Goal: Task Accomplishment & Management: Use online tool/utility

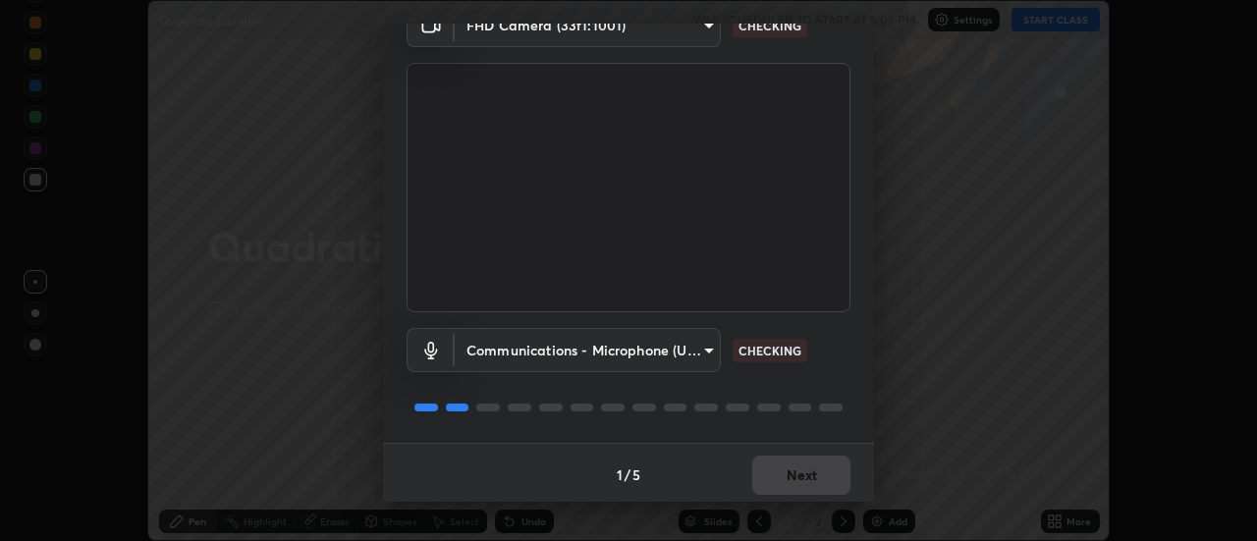
scroll to position [103, 0]
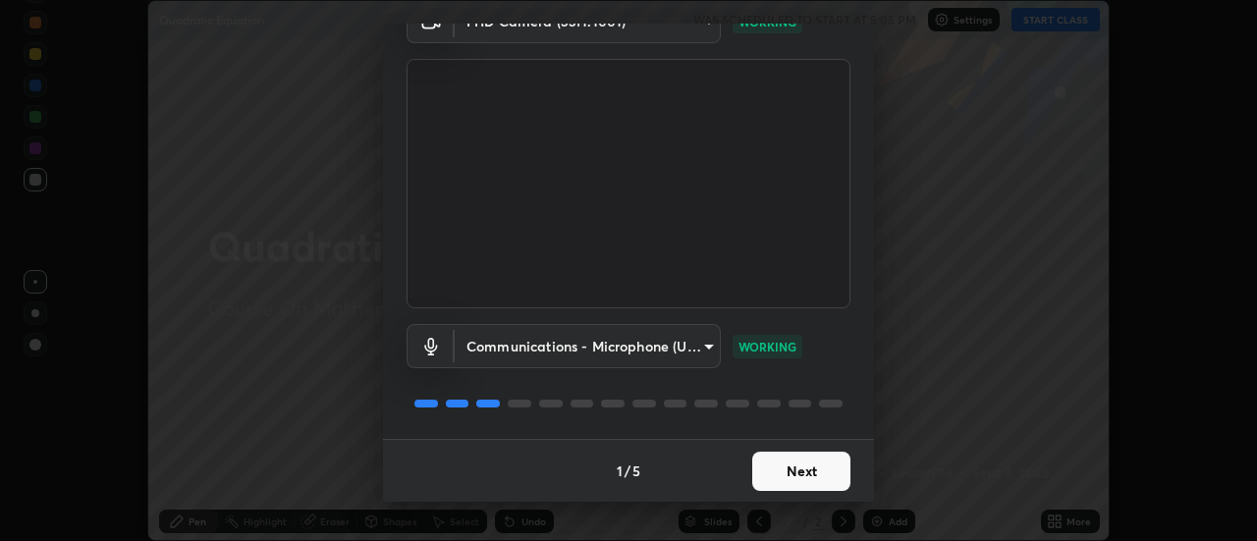
click at [791, 465] on button "Next" at bounding box center [801, 471] width 98 height 39
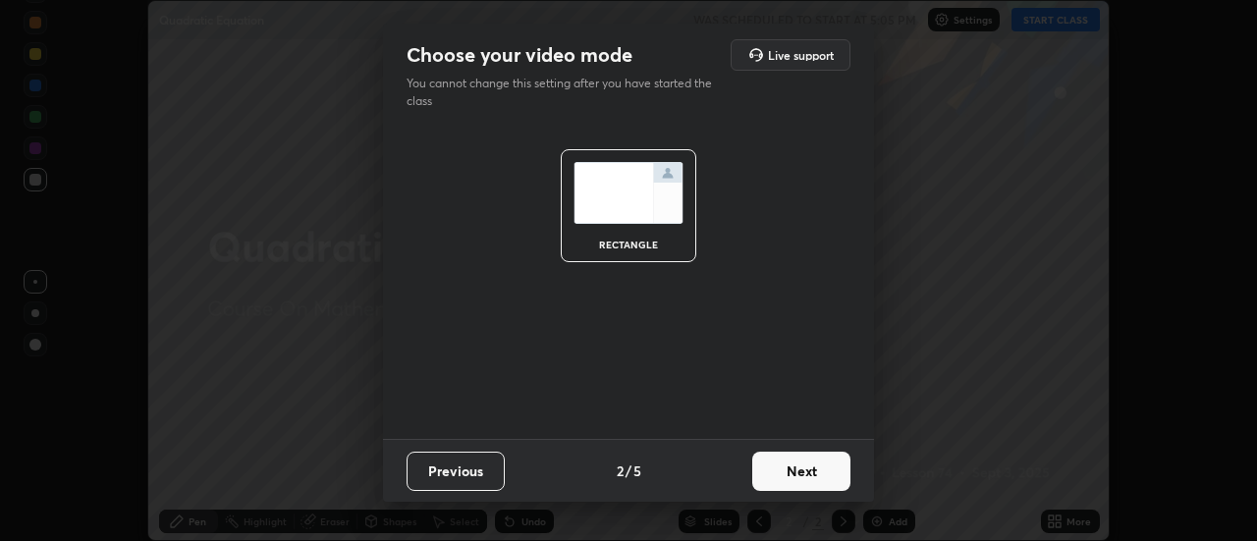
scroll to position [0, 0]
click at [795, 473] on button "Next" at bounding box center [801, 471] width 98 height 39
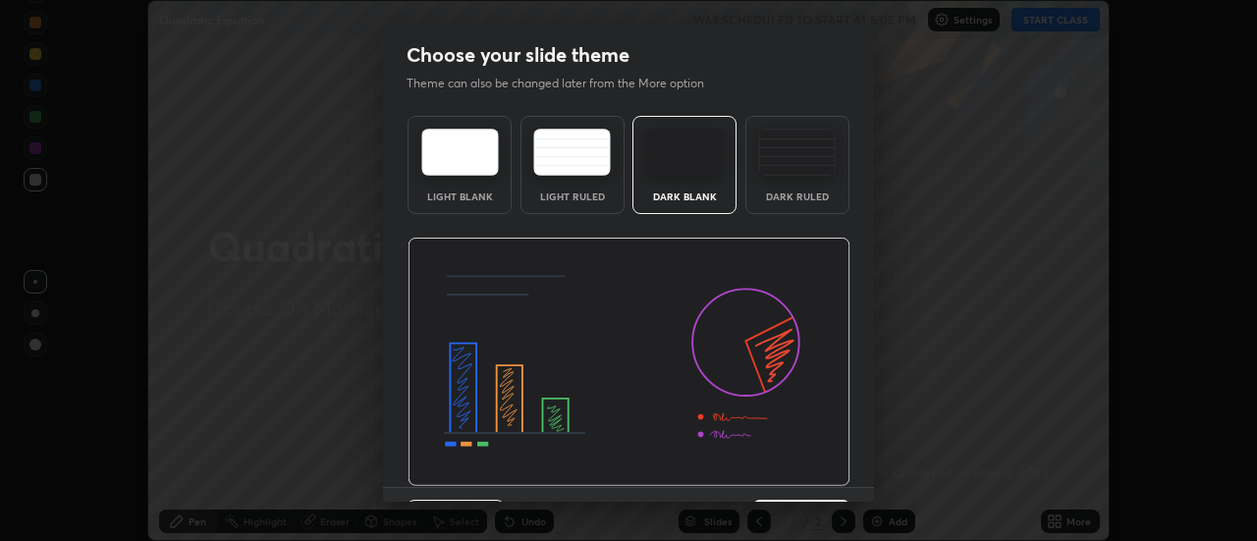
scroll to position [48, 0]
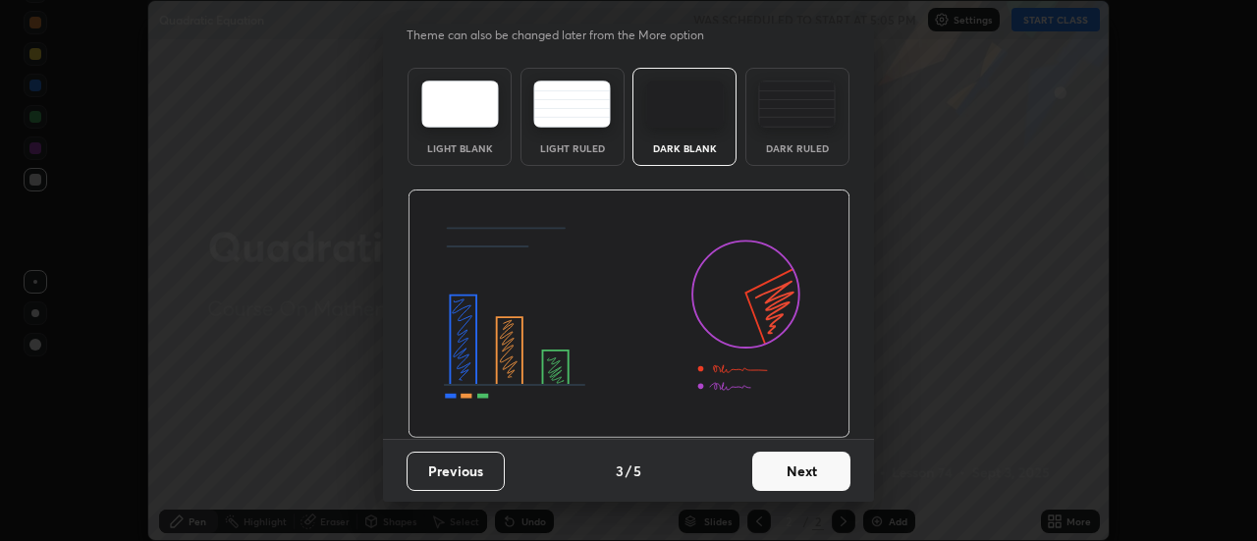
click at [790, 470] on button "Next" at bounding box center [801, 471] width 98 height 39
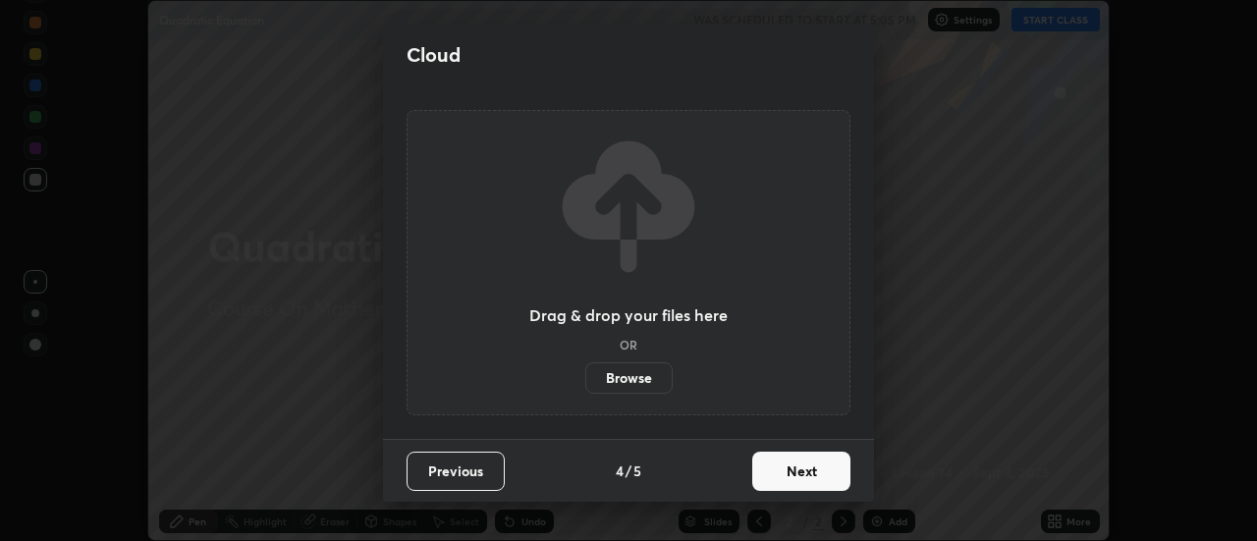
click at [794, 477] on button "Next" at bounding box center [801, 471] width 98 height 39
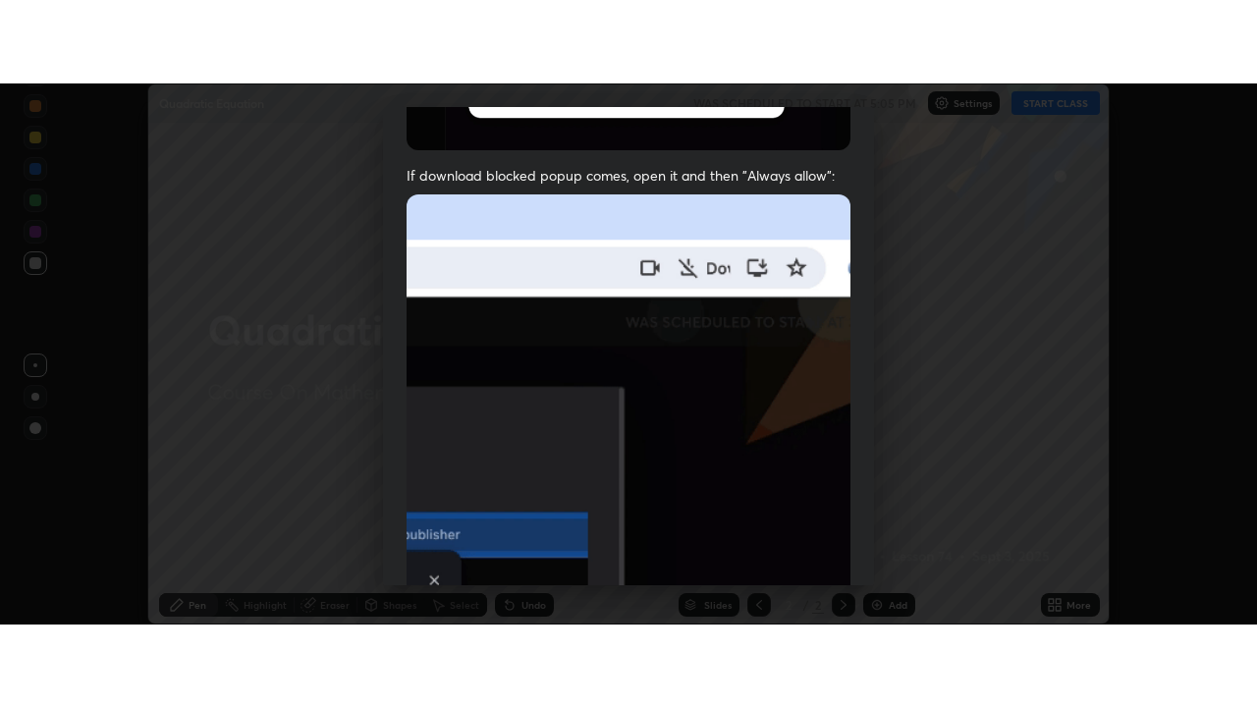
scroll to position [504, 0]
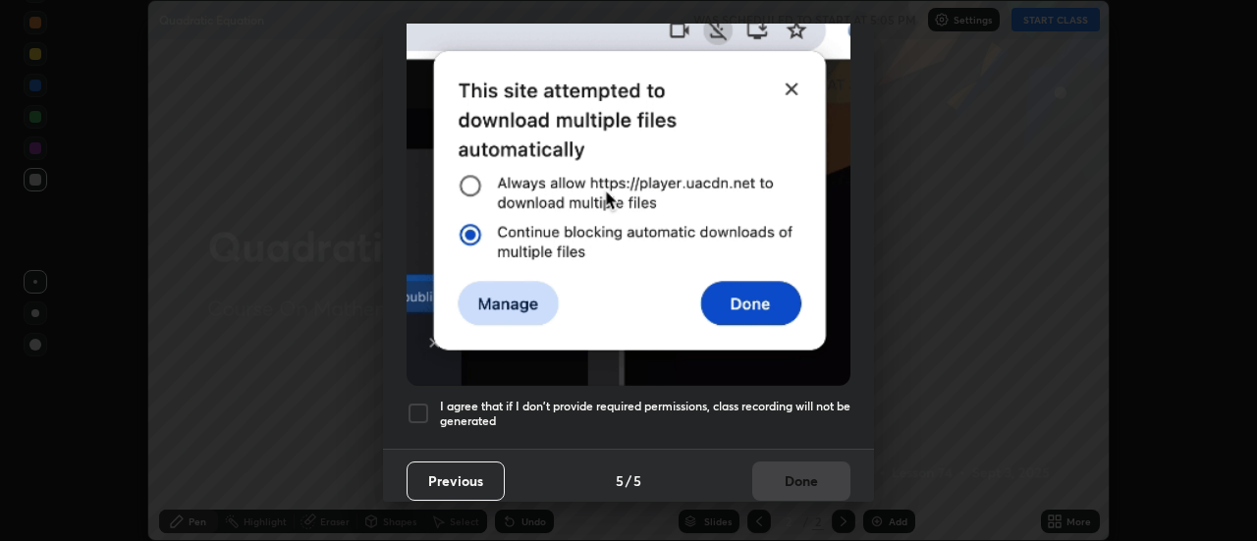
click at [414, 402] on div at bounding box center [419, 414] width 24 height 24
click at [790, 474] on button "Done" at bounding box center [801, 481] width 98 height 39
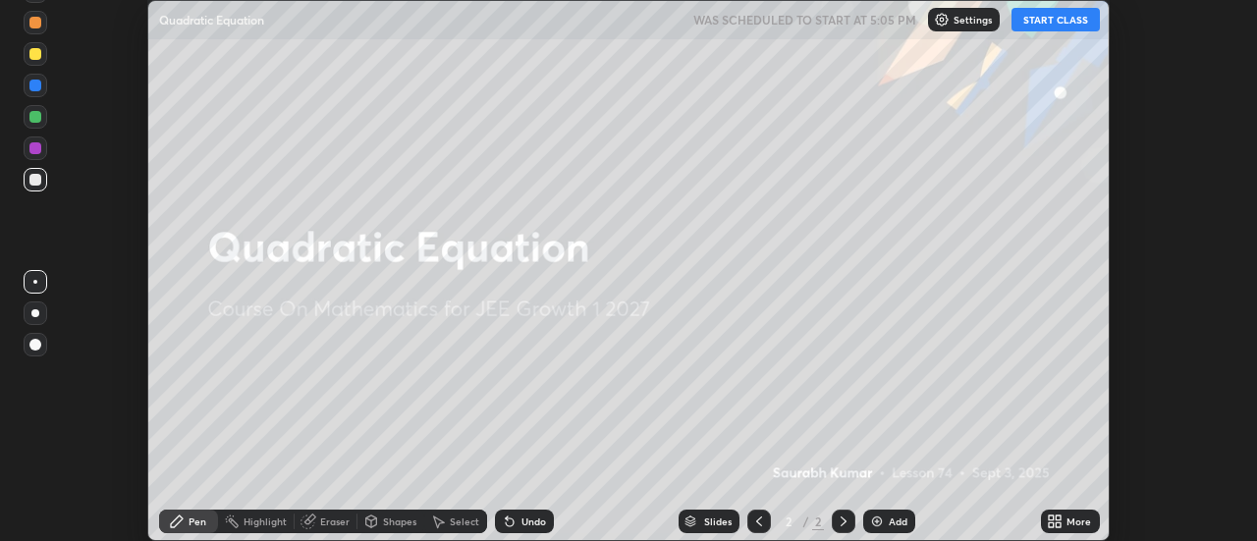
click at [1052, 525] on icon at bounding box center [1051, 525] width 5 height 5
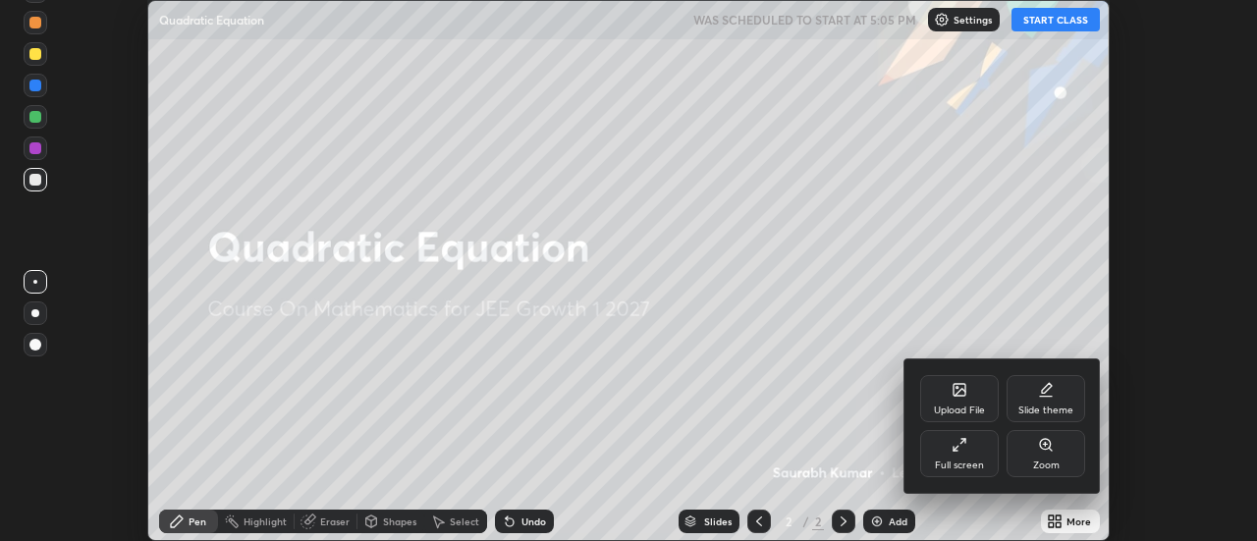
click at [962, 445] on icon at bounding box center [960, 445] width 16 height 16
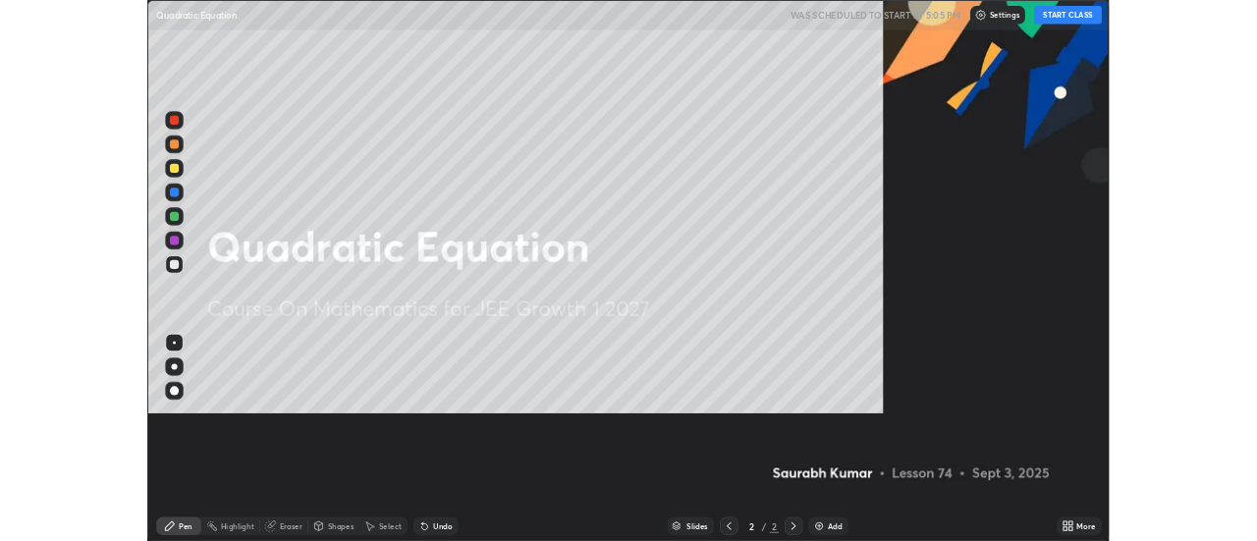
scroll to position [707, 1257]
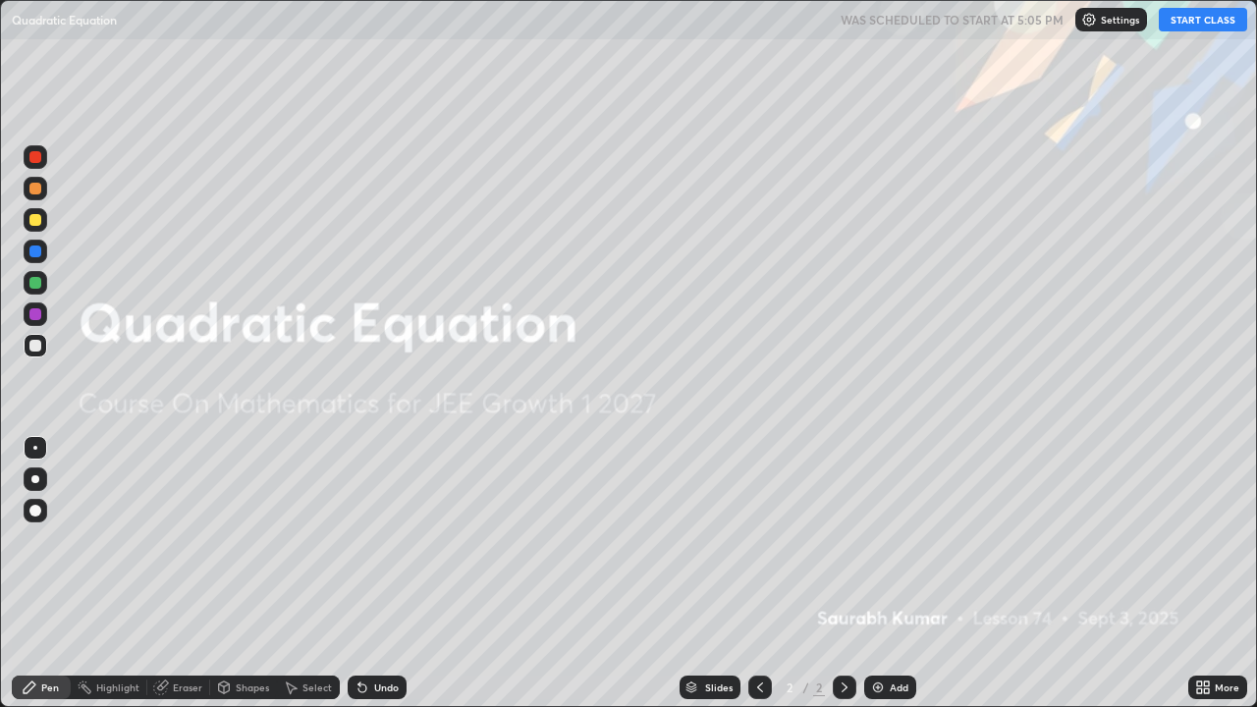
click at [1196, 28] on button "START CLASS" at bounding box center [1203, 20] width 88 height 24
click at [885, 540] on div "Add" at bounding box center [890, 688] width 52 height 24
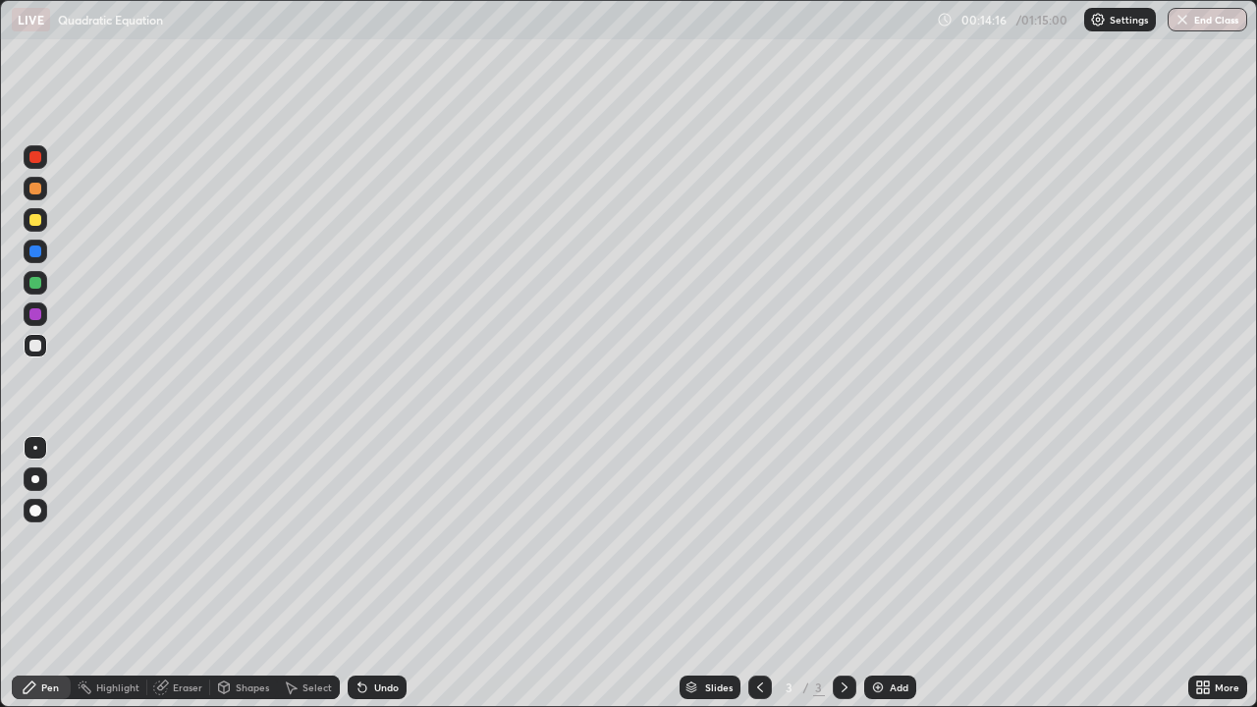
click at [362, 540] on icon at bounding box center [363, 688] width 16 height 16
click at [366, 540] on icon at bounding box center [363, 688] width 16 height 16
click at [368, 540] on div "Undo" at bounding box center [377, 688] width 59 height 24
click at [369, 540] on div "Undo" at bounding box center [377, 688] width 59 height 24
click at [360, 540] on icon at bounding box center [363, 689] width 8 height 8
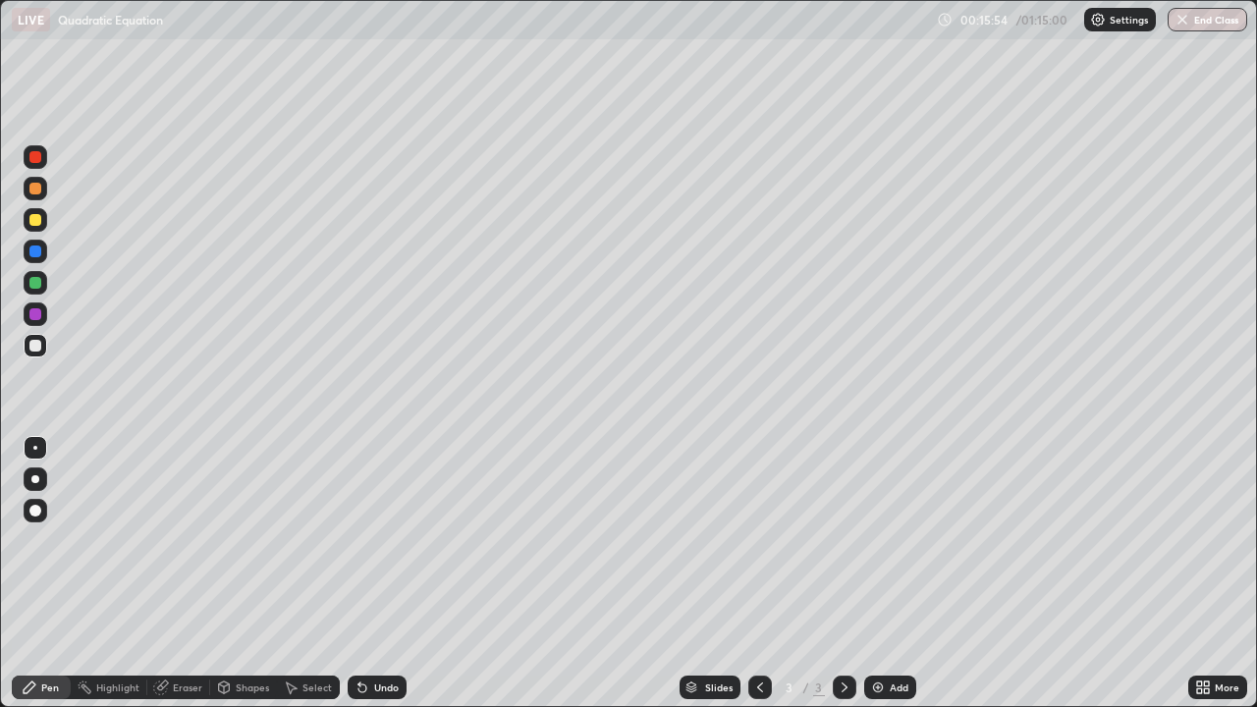
click at [185, 540] on div "Eraser" at bounding box center [187, 688] width 29 height 10
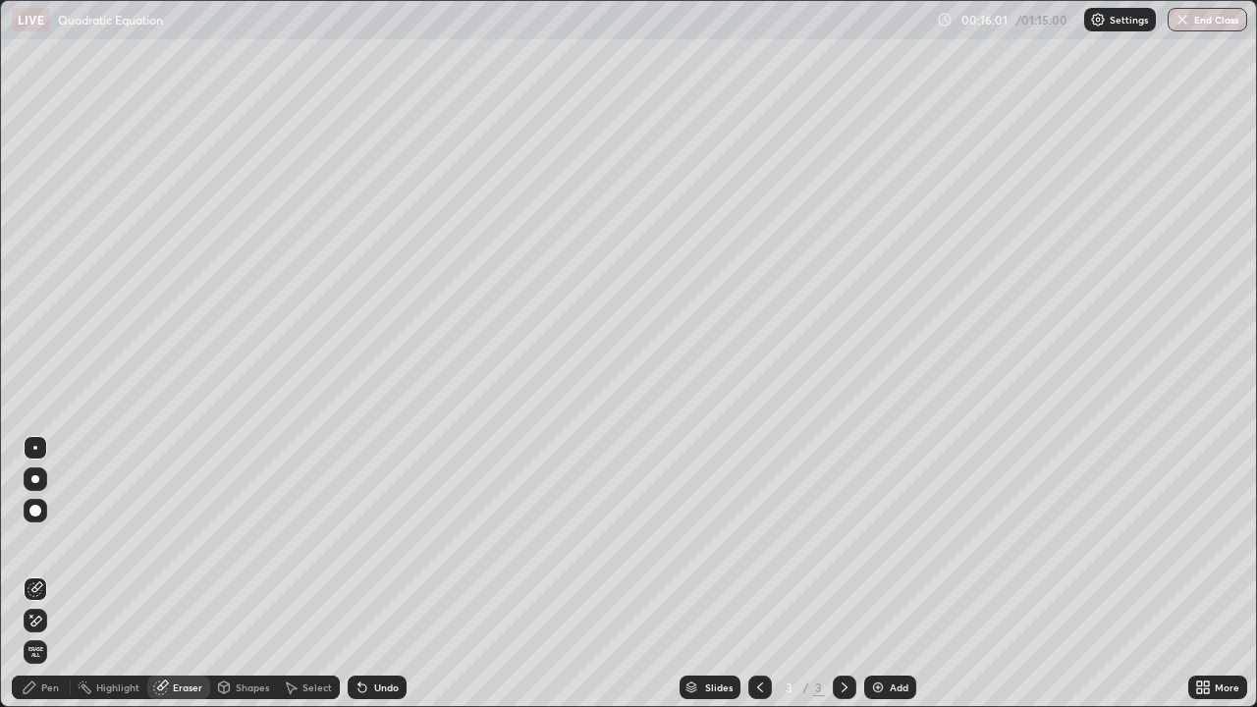
click at [44, 540] on div "Pen" at bounding box center [50, 688] width 18 height 10
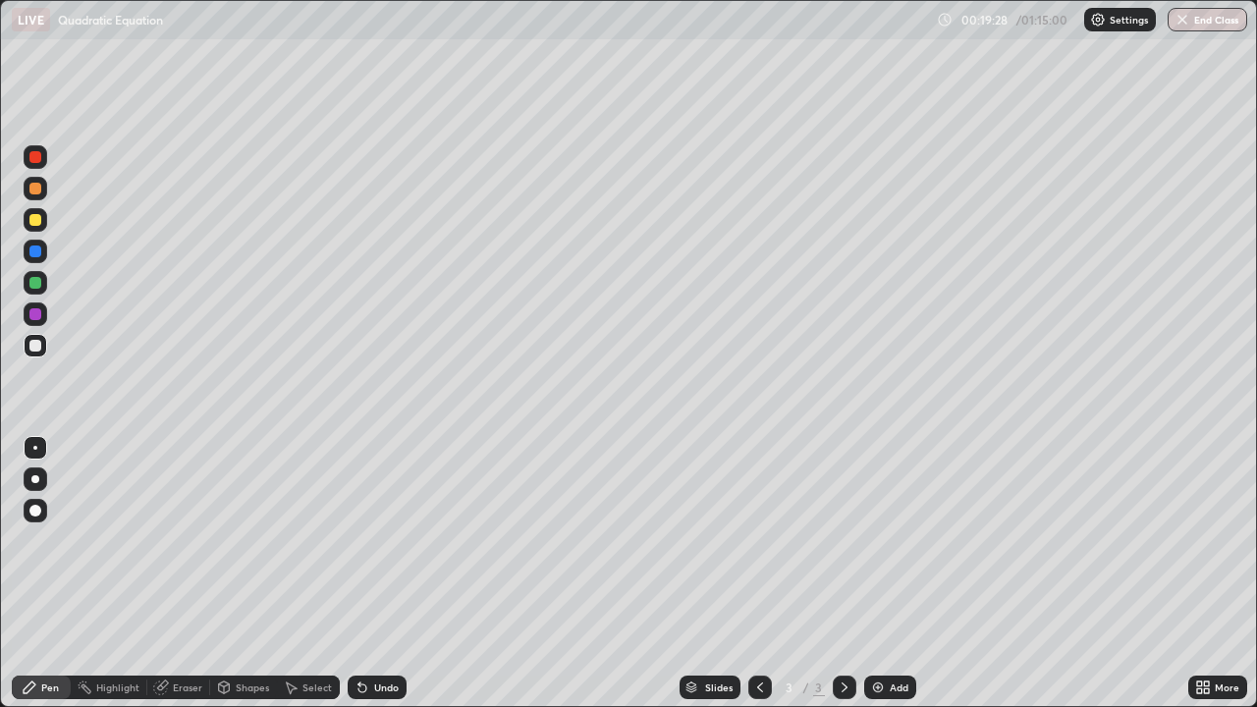
click at [873, 540] on img at bounding box center [878, 688] width 16 height 16
click at [879, 540] on img at bounding box center [878, 688] width 16 height 16
click at [881, 540] on img at bounding box center [878, 688] width 16 height 16
click at [187, 540] on div "Eraser" at bounding box center [187, 688] width 29 height 10
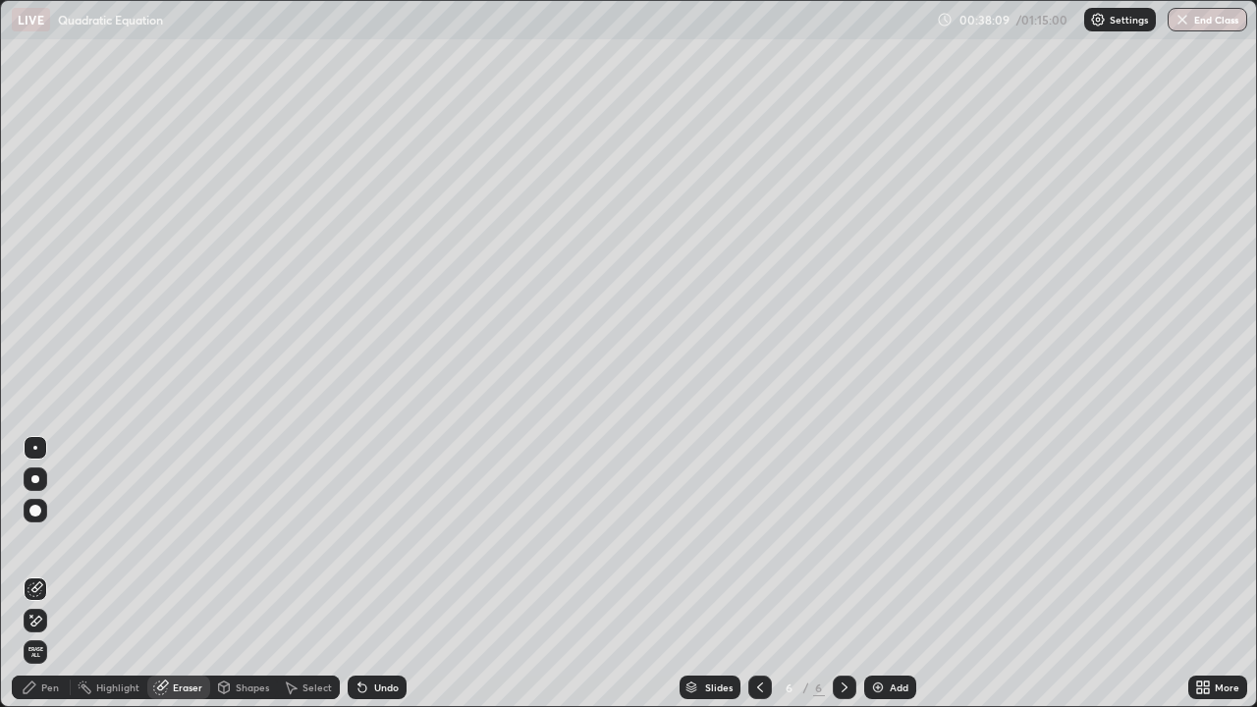
click at [36, 511] on div at bounding box center [35, 511] width 12 height 12
click at [46, 540] on div "Pen" at bounding box center [50, 688] width 18 height 10
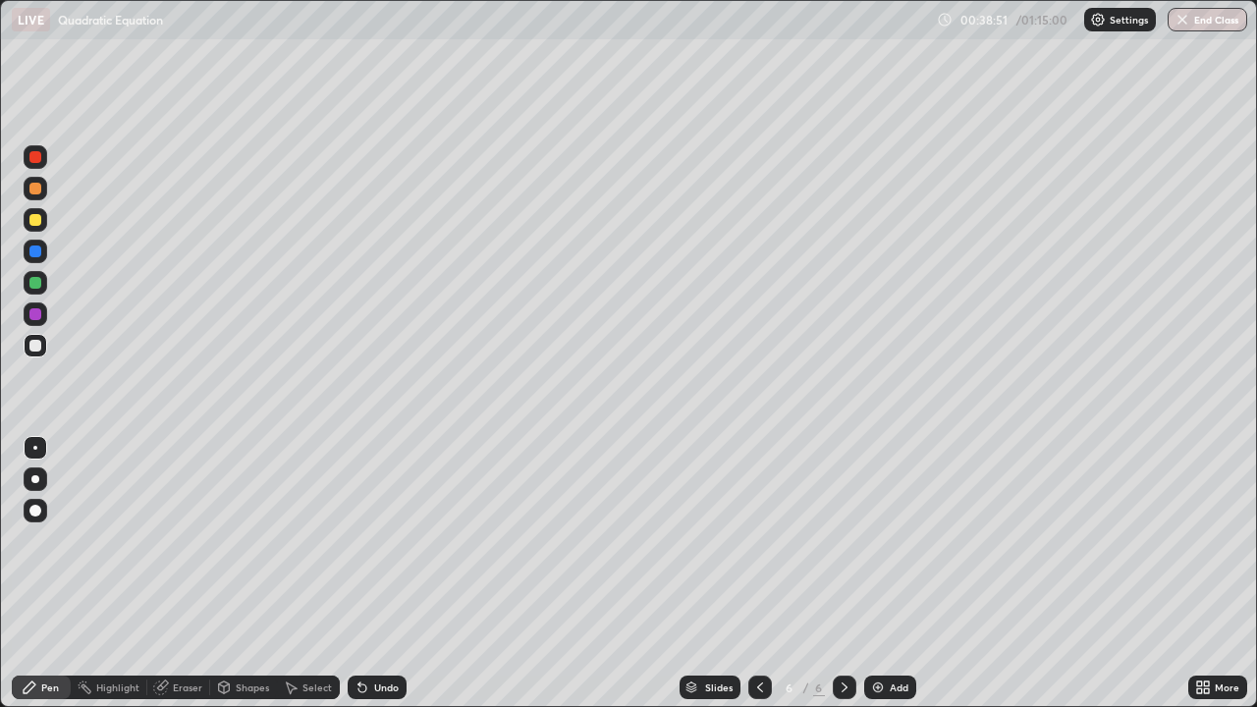
click at [370, 540] on div "Undo" at bounding box center [377, 688] width 59 height 24
click at [368, 540] on div "Undo" at bounding box center [377, 688] width 59 height 24
click at [374, 540] on div "Undo" at bounding box center [386, 688] width 25 height 10
click at [378, 540] on div "Undo" at bounding box center [386, 688] width 25 height 10
click at [381, 540] on div "Undo" at bounding box center [386, 688] width 25 height 10
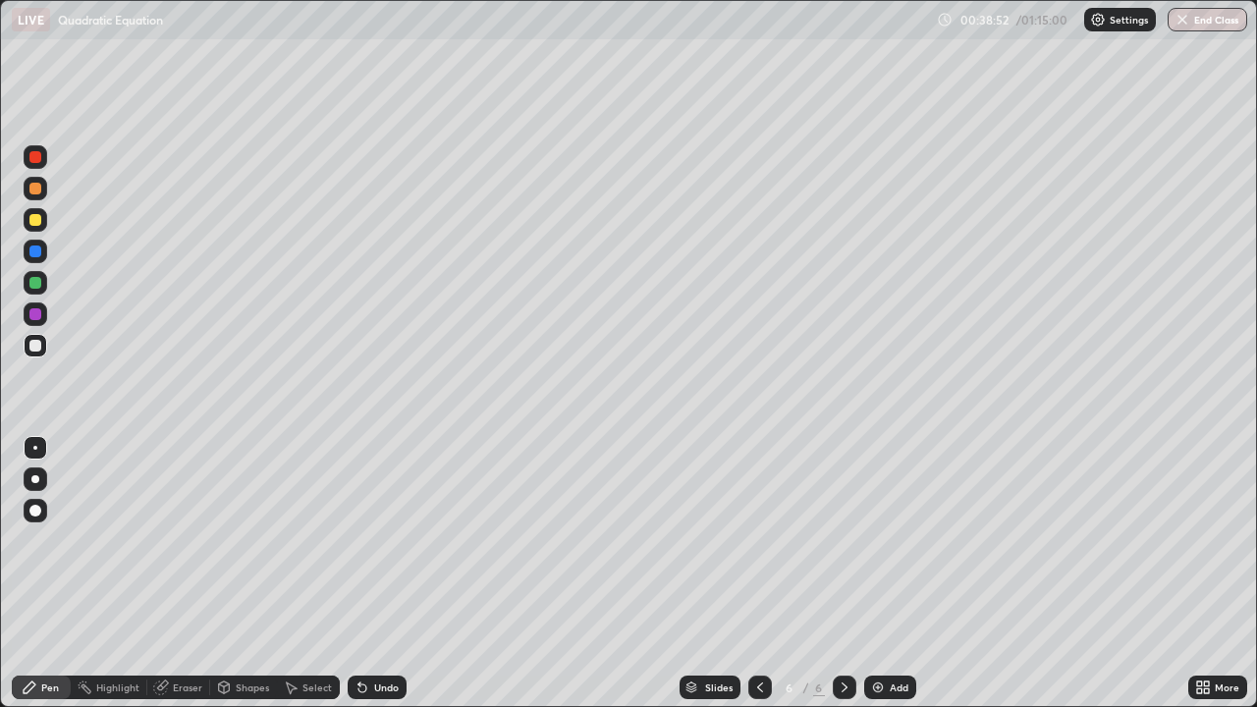
click at [382, 540] on div "Undo" at bounding box center [386, 688] width 25 height 10
click at [385, 540] on div "Undo" at bounding box center [386, 688] width 25 height 10
click at [389, 540] on div "Undo" at bounding box center [386, 688] width 25 height 10
click at [387, 540] on div "Undo" at bounding box center [386, 688] width 25 height 10
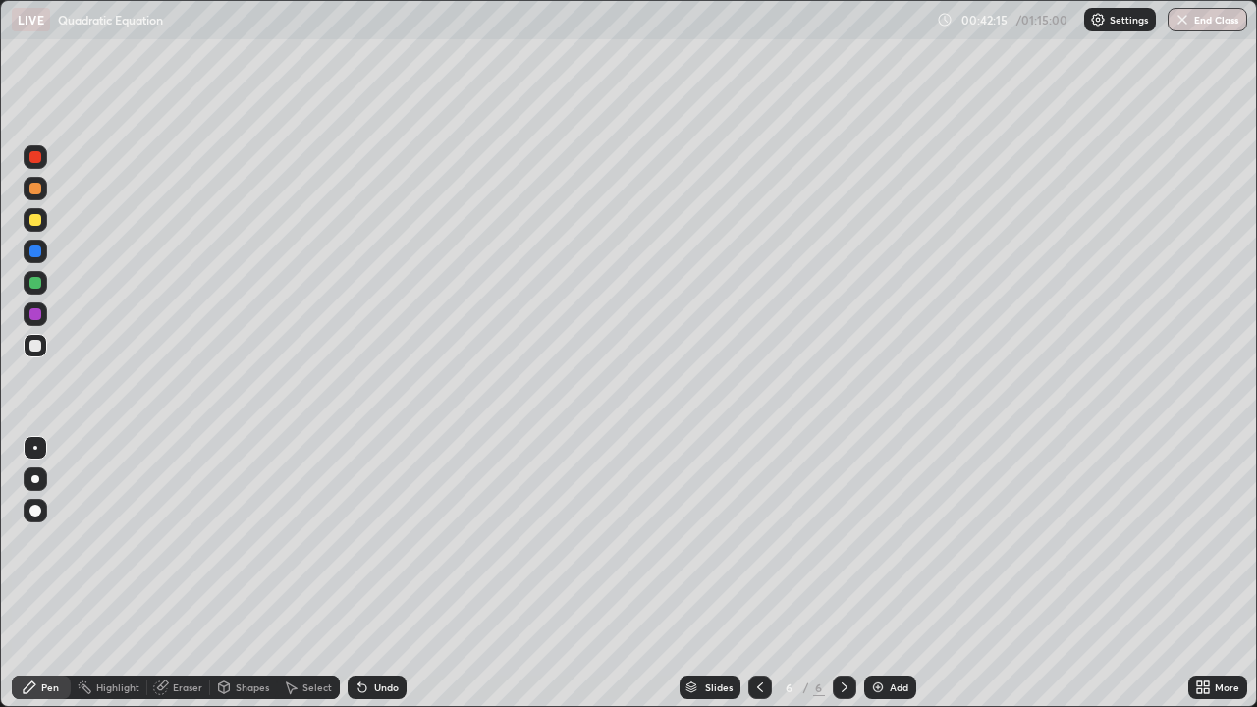
click at [876, 540] on img at bounding box center [878, 688] width 16 height 16
click at [760, 540] on icon at bounding box center [760, 688] width 16 height 16
click at [845, 540] on icon at bounding box center [845, 688] width 16 height 16
click at [878, 540] on img at bounding box center [878, 688] width 16 height 16
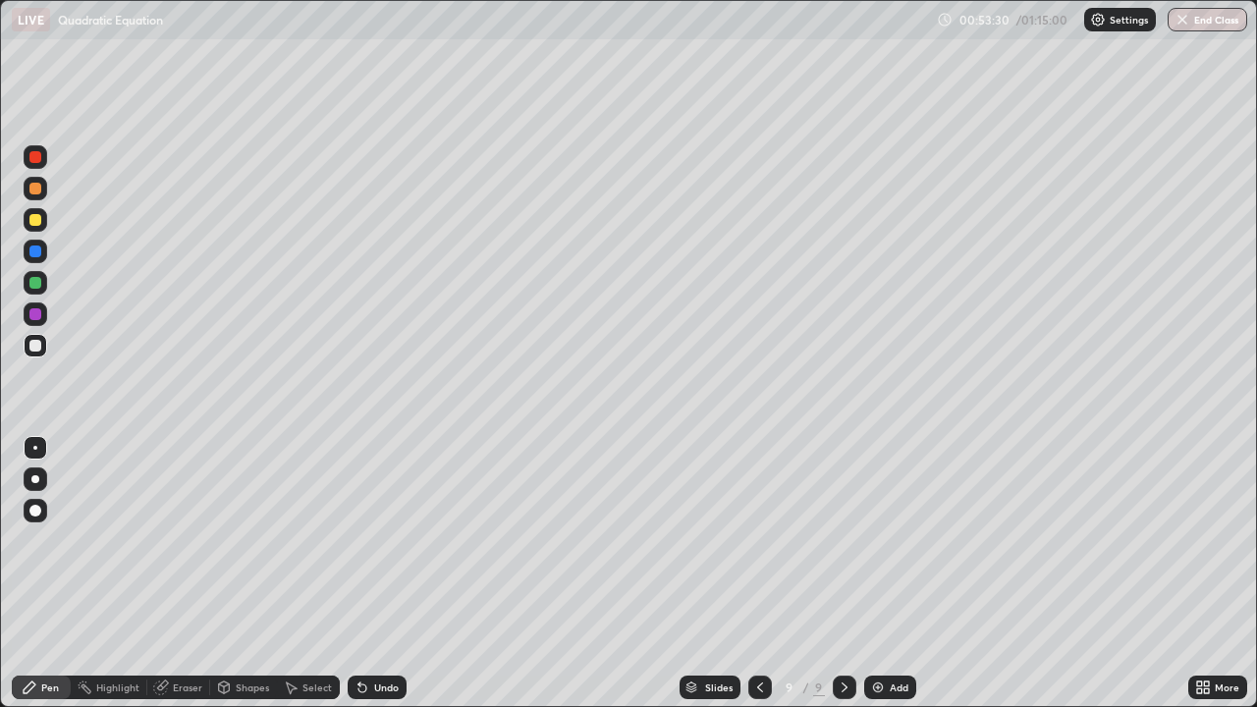
click at [879, 540] on img at bounding box center [878, 688] width 16 height 16
click at [1190, 21] on img "button" at bounding box center [1183, 20] width 16 height 16
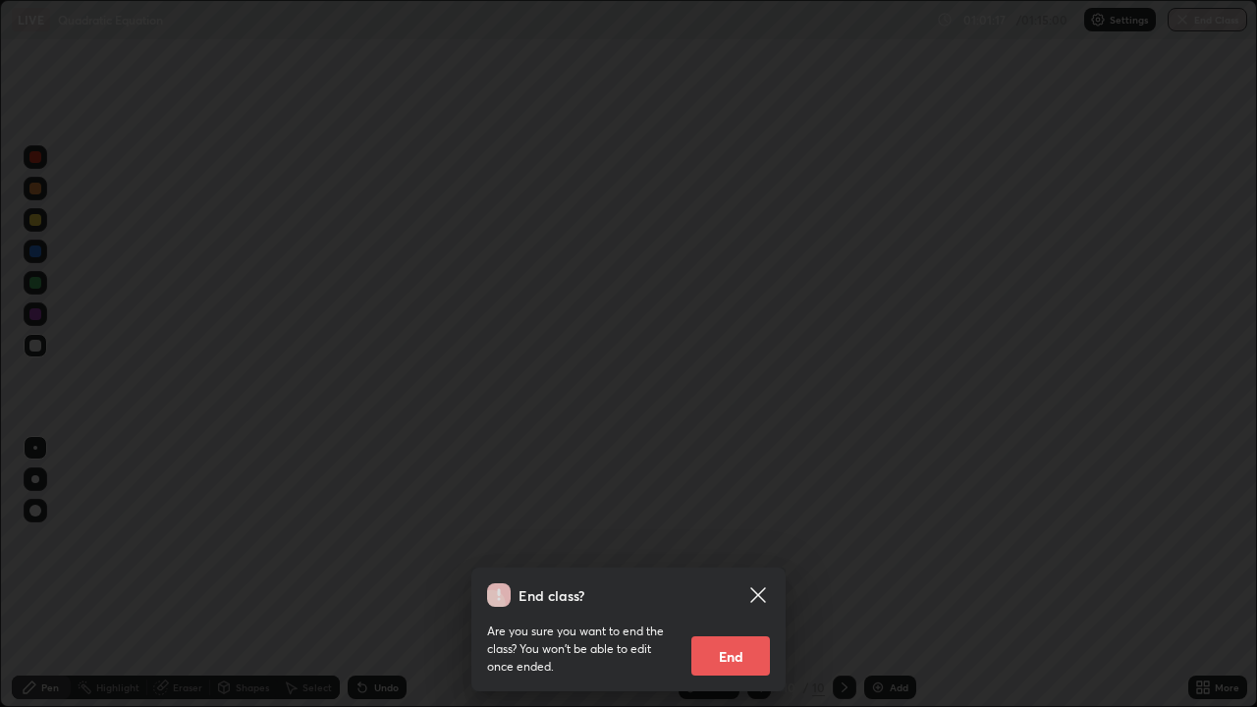
click at [751, 540] on button "End" at bounding box center [731, 656] width 79 height 39
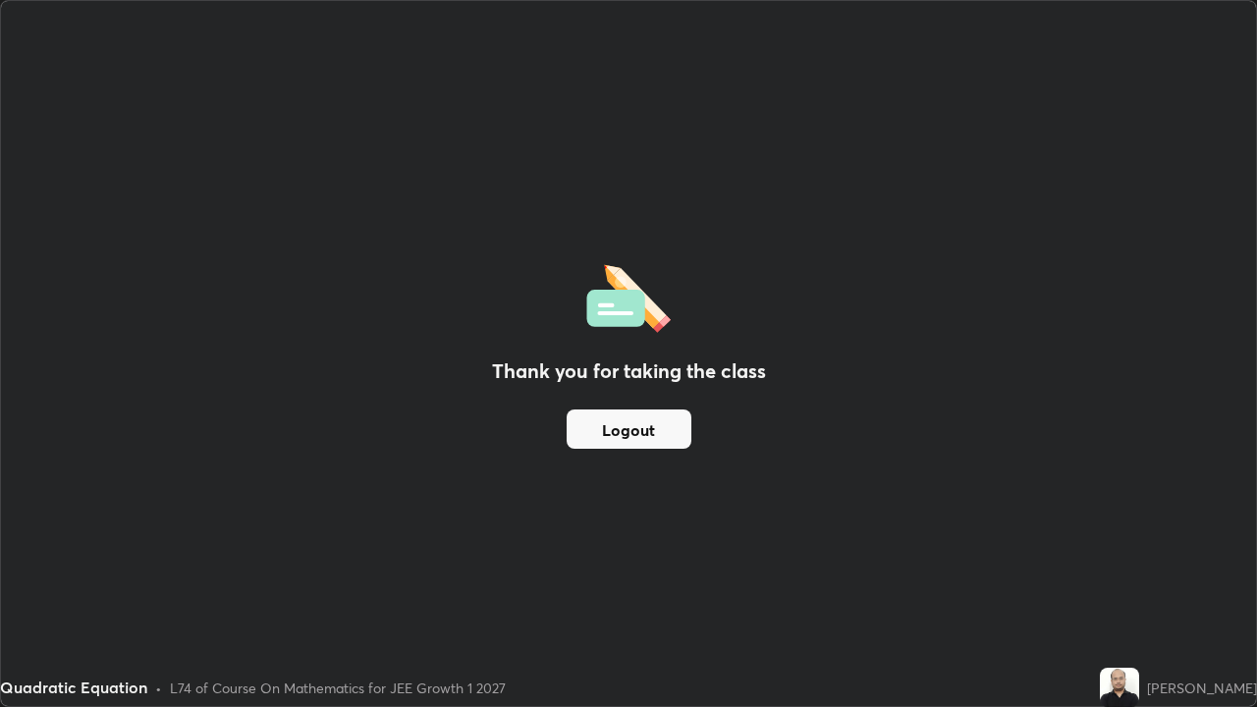
click at [640, 429] on button "Logout" at bounding box center [629, 429] width 125 height 39
click at [642, 425] on button "Logout" at bounding box center [629, 429] width 125 height 39
click at [636, 425] on button "Logout" at bounding box center [629, 429] width 125 height 39
click at [630, 417] on button "Logout" at bounding box center [629, 429] width 125 height 39
click at [613, 417] on button "Logout" at bounding box center [629, 429] width 125 height 39
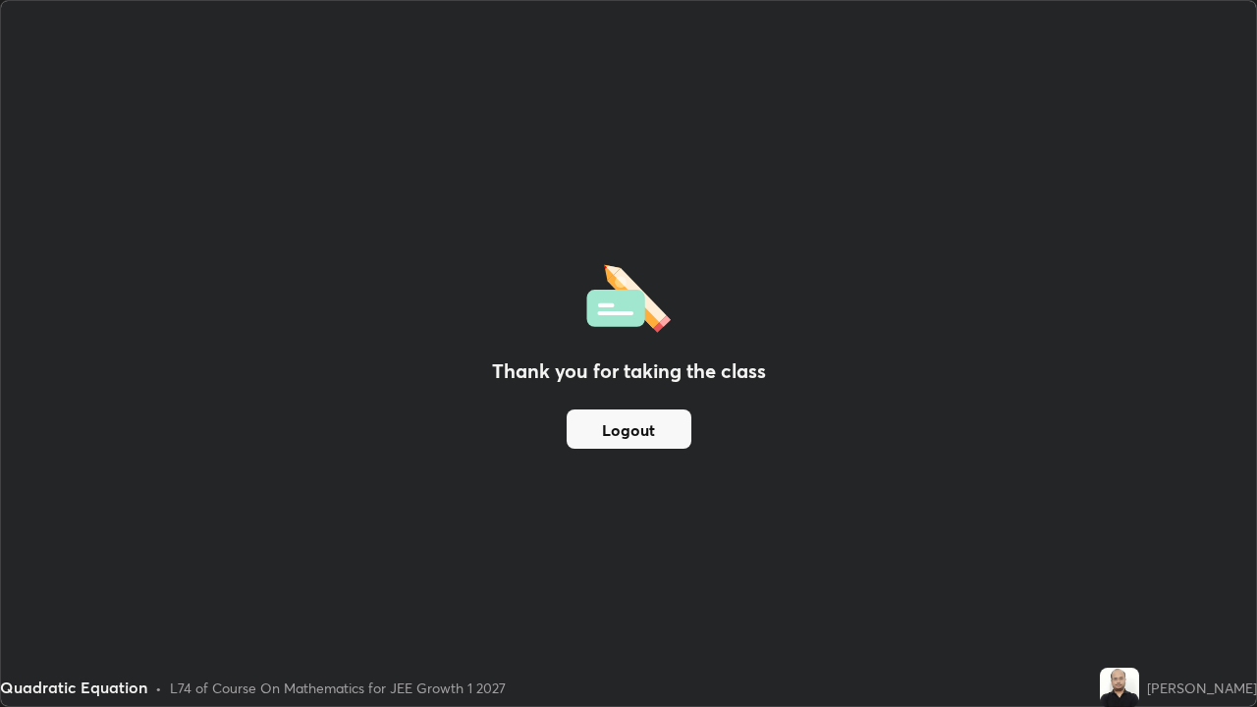
click at [595, 410] on button "Logout" at bounding box center [629, 429] width 125 height 39
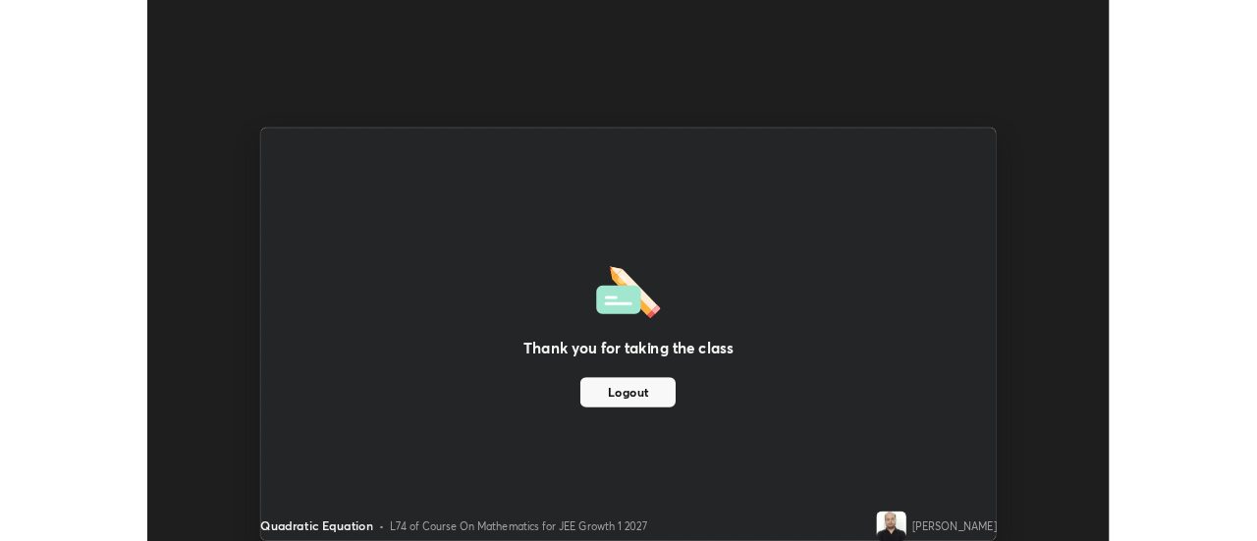
scroll to position [97693, 96976]
